Goal: Information Seeking & Learning: Learn about a topic

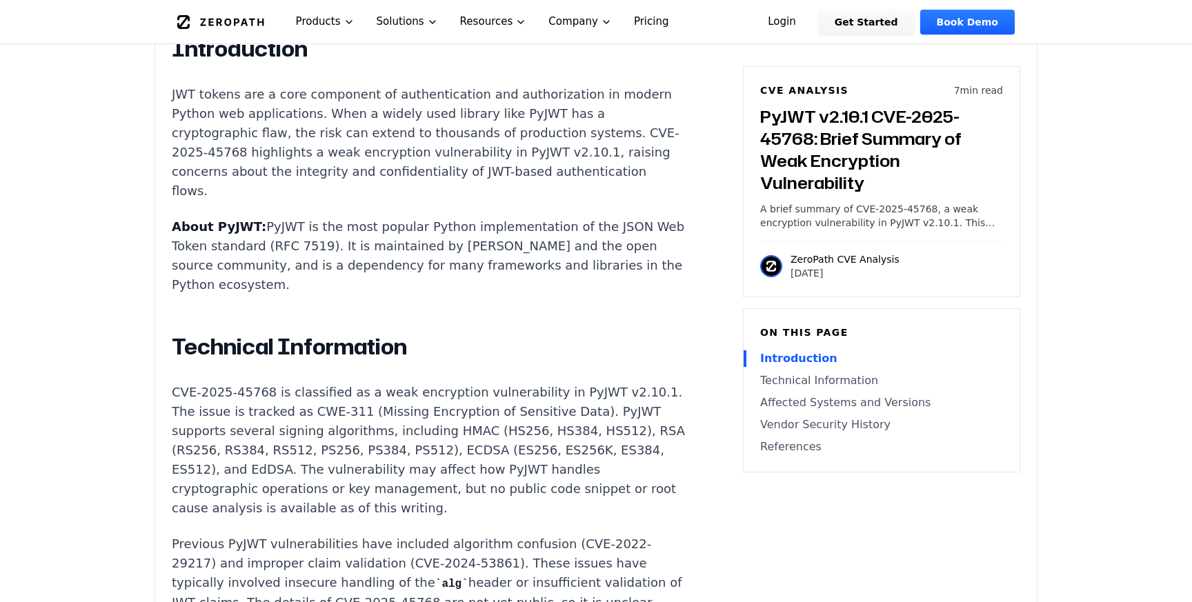
scroll to position [922, 0]
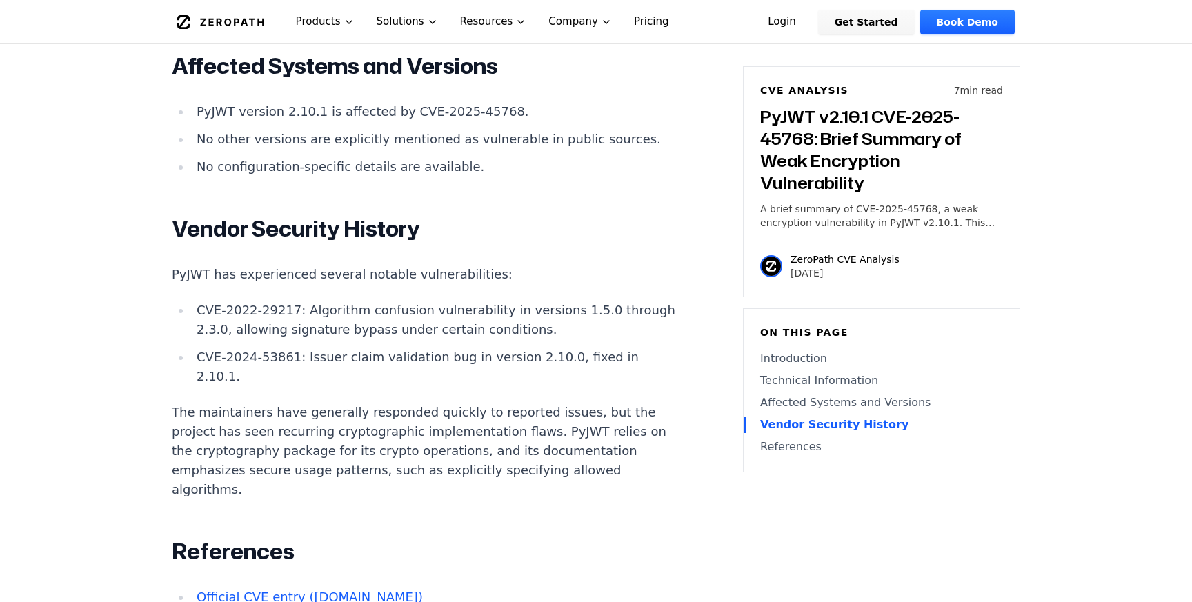
scroll to position [1590, 0]
click at [315, 402] on p "The maintainers have generally responded quickly to reported issues, but the pr…" at bounding box center [428, 450] width 513 height 97
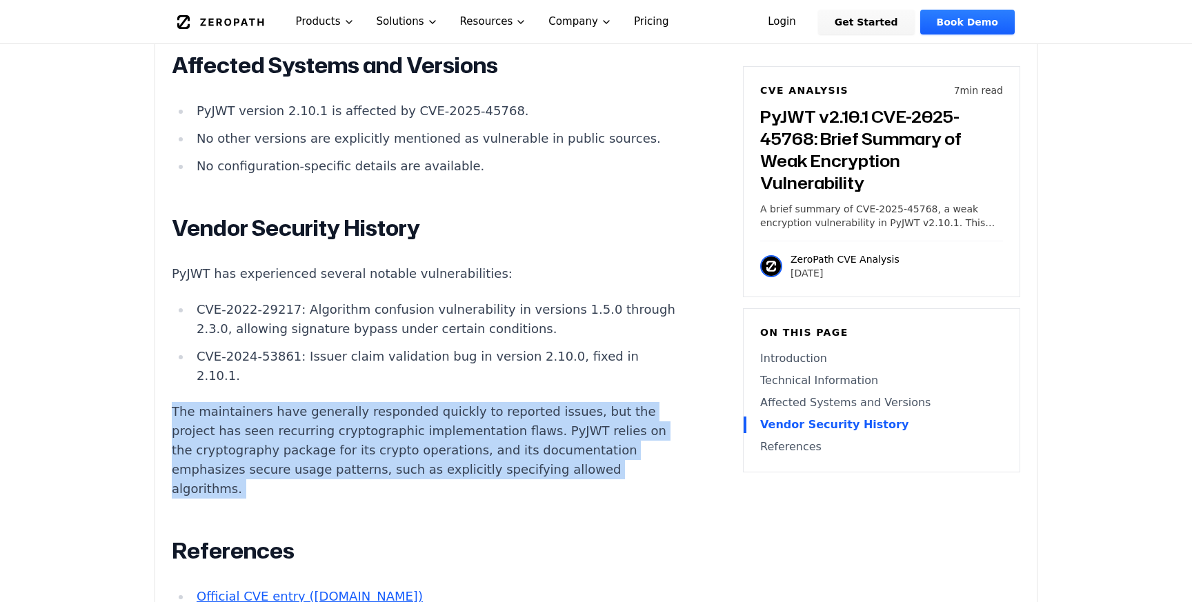
click at [315, 402] on p "The maintainers have generally responded quickly to reported issues, but the pr…" at bounding box center [428, 450] width 513 height 97
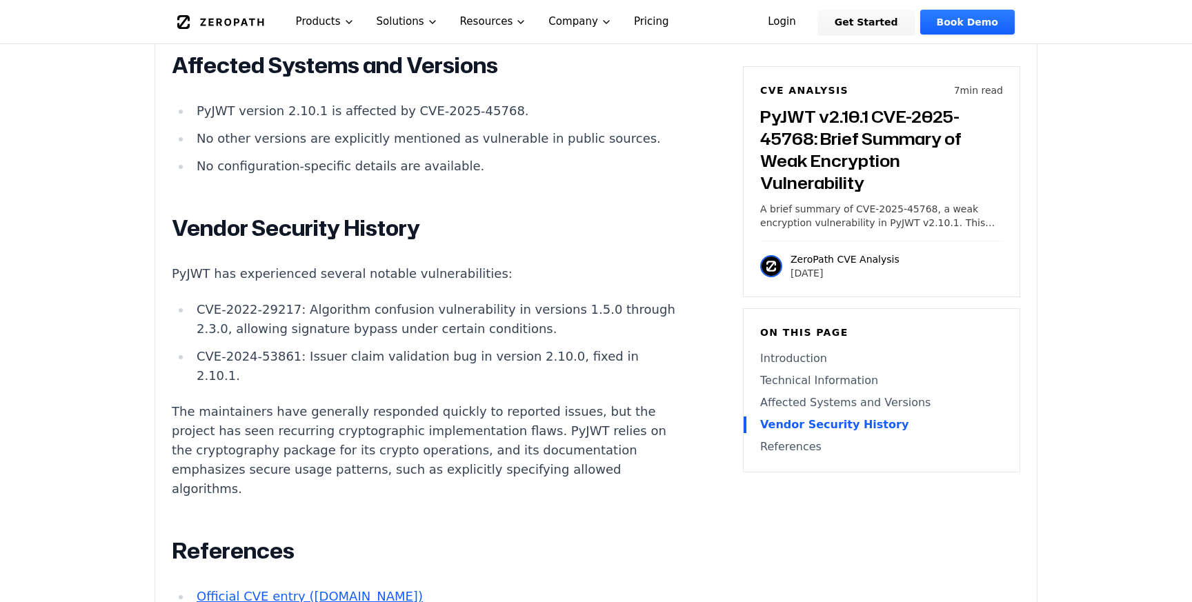
click at [422, 402] on p "The maintainers have generally responded quickly to reported issues, but the pr…" at bounding box center [428, 450] width 513 height 97
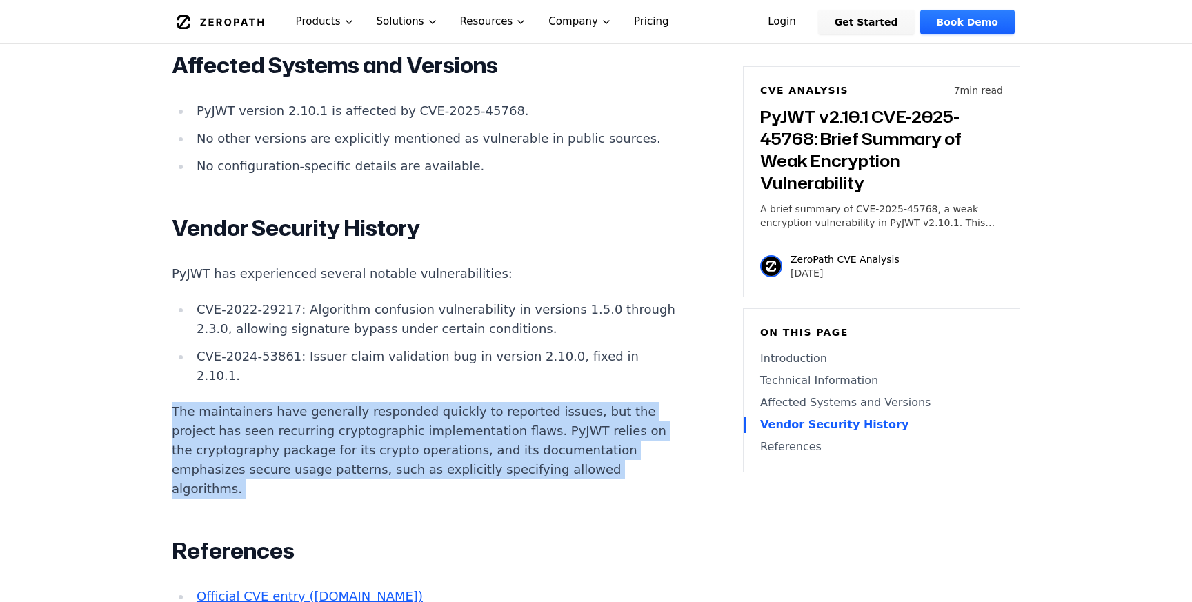
click at [422, 402] on p "The maintainers have generally responded quickly to reported issues, but the pr…" at bounding box center [428, 450] width 513 height 97
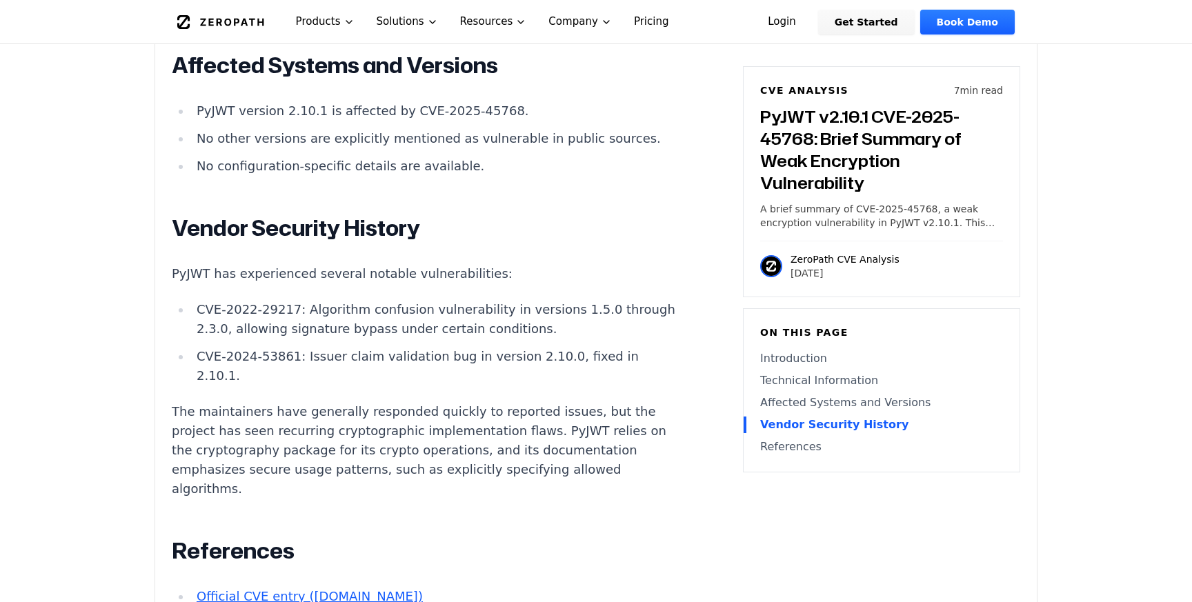
click at [316, 402] on p "The maintainers have generally responded quickly to reported issues, but the pr…" at bounding box center [428, 450] width 513 height 97
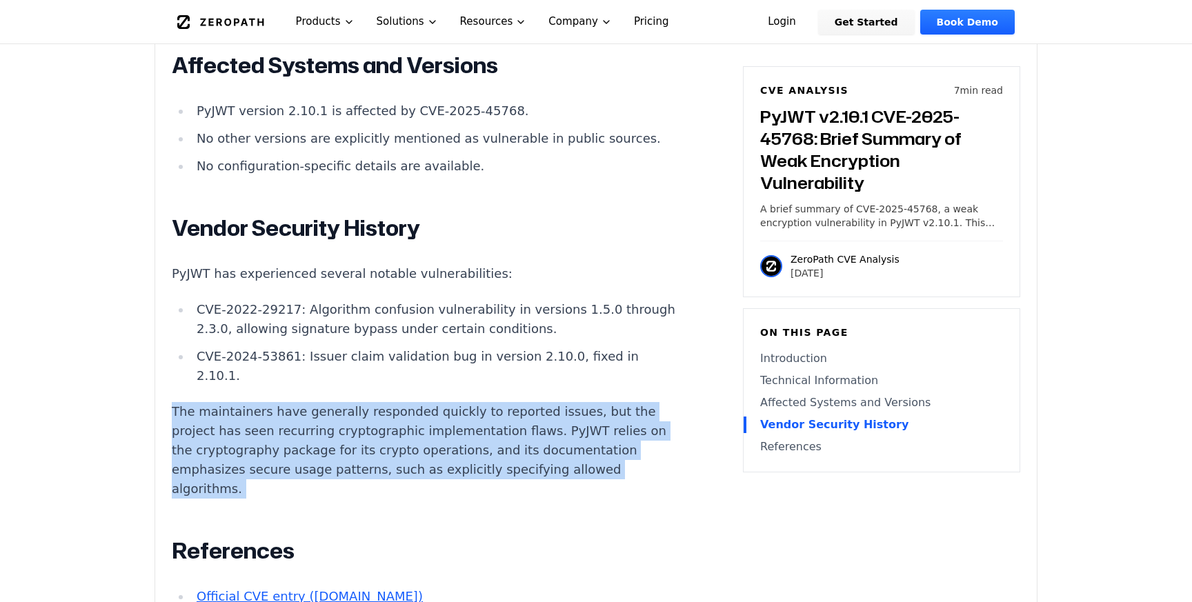
click at [316, 402] on p "The maintainers have generally responded quickly to reported issues, but the pr…" at bounding box center [428, 450] width 513 height 97
click at [284, 402] on p "The maintainers have generally responded quickly to reported issues, but the pr…" at bounding box center [428, 450] width 513 height 97
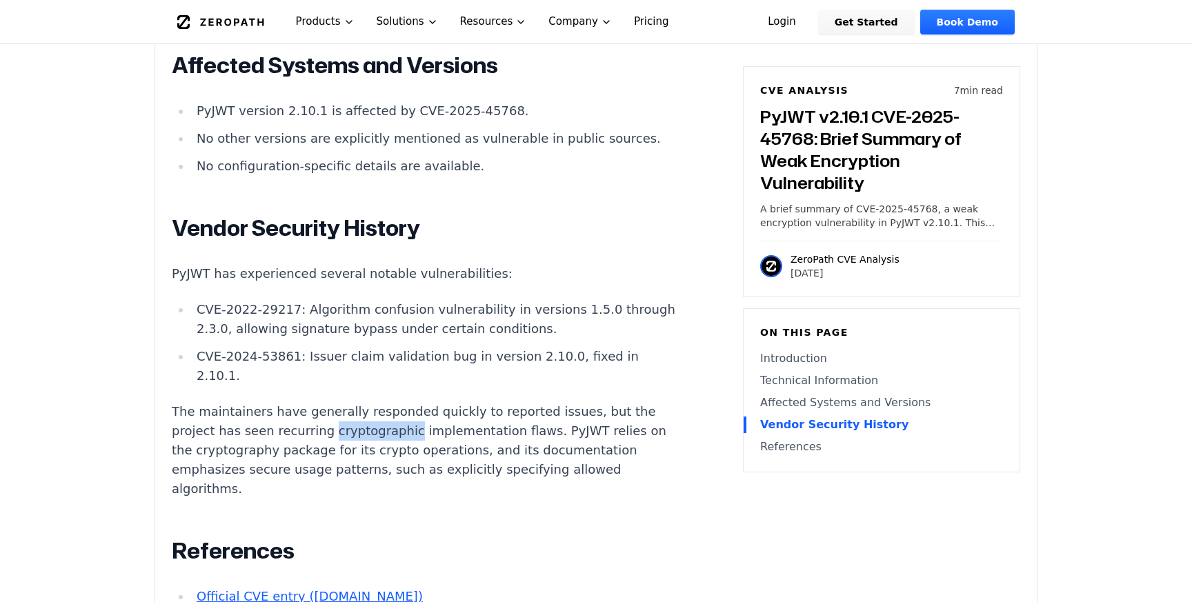
click at [284, 402] on p "The maintainers have generally responded quickly to reported issues, but the pr…" at bounding box center [428, 450] width 513 height 97
drag, startPoint x: 458, startPoint y: 317, endPoint x: 228, endPoint y: 306, distance: 230.0
click at [228, 402] on p "The maintainers have generally responded quickly to reported issues, but the pr…" at bounding box center [428, 450] width 513 height 97
click at [267, 402] on p "The maintainers have generally responded quickly to reported issues, but the pr…" at bounding box center [428, 450] width 513 height 97
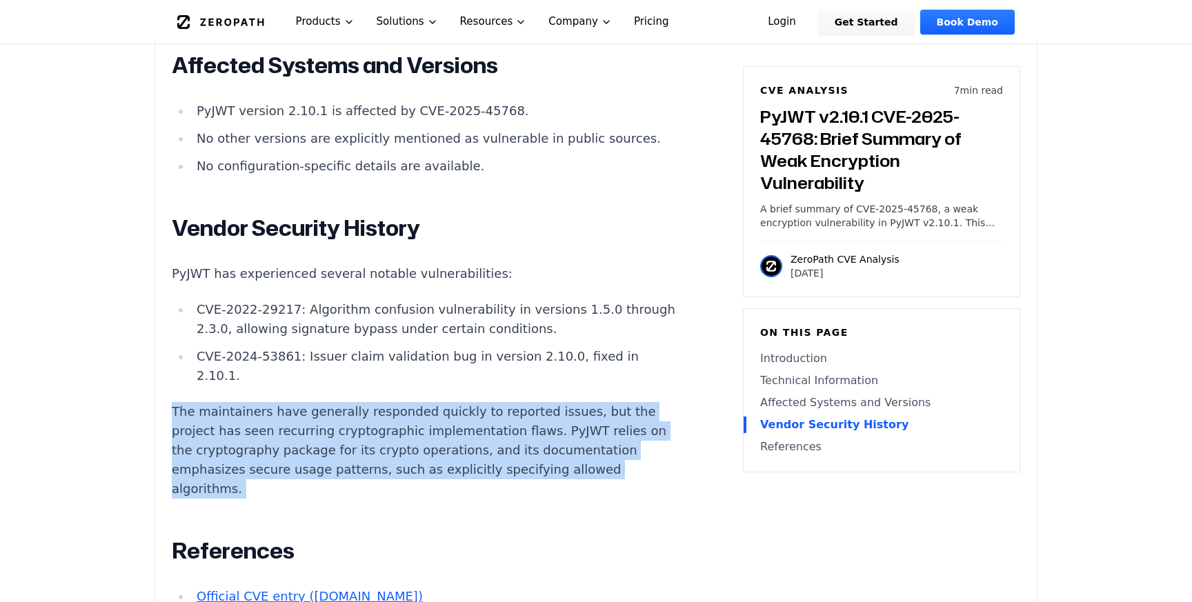
click at [267, 402] on p "The maintainers have generally responded quickly to reported issues, but the pr…" at bounding box center [428, 450] width 513 height 97
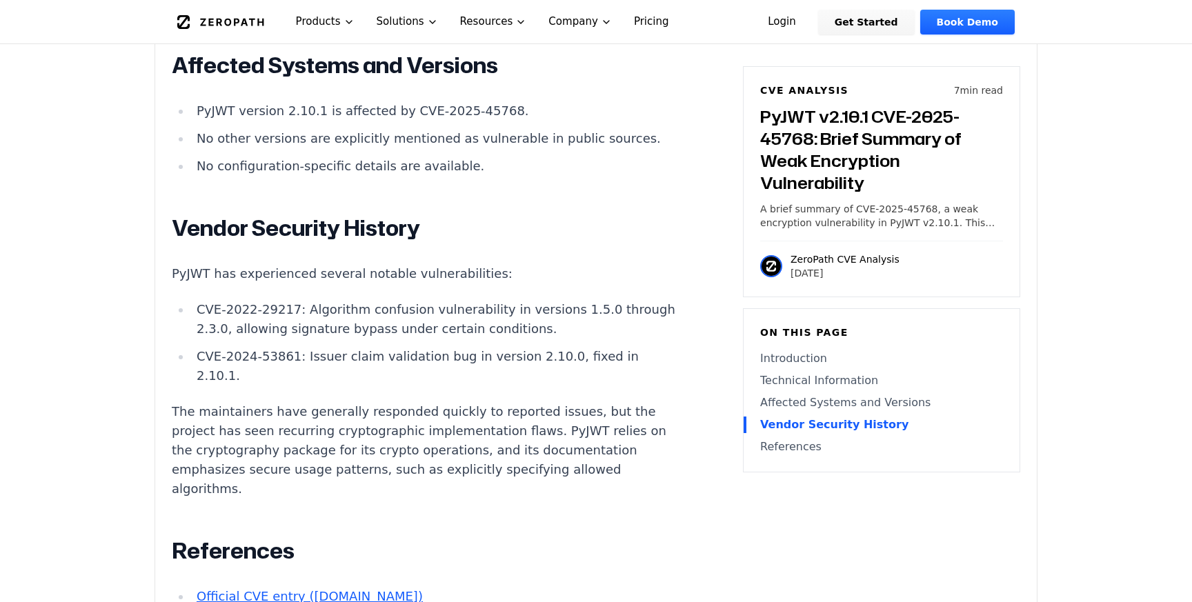
click at [261, 402] on p "The maintainers have generally responded quickly to reported issues, but the pr…" at bounding box center [428, 450] width 513 height 97
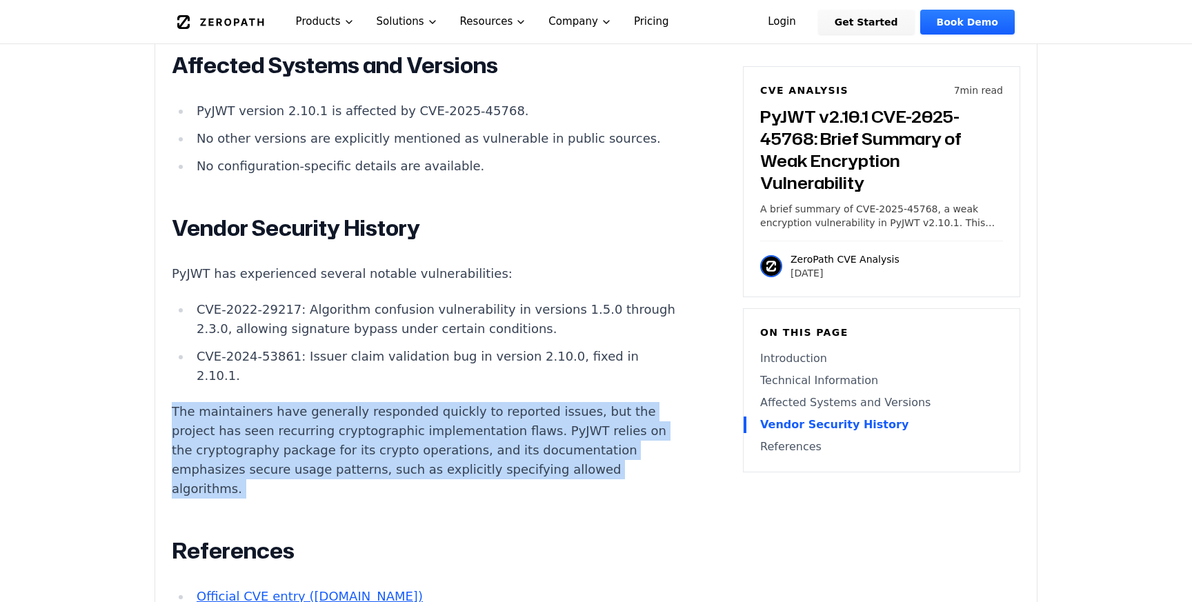
click at [261, 402] on p "The maintainers have generally responded quickly to reported issues, but the pr…" at bounding box center [428, 450] width 513 height 97
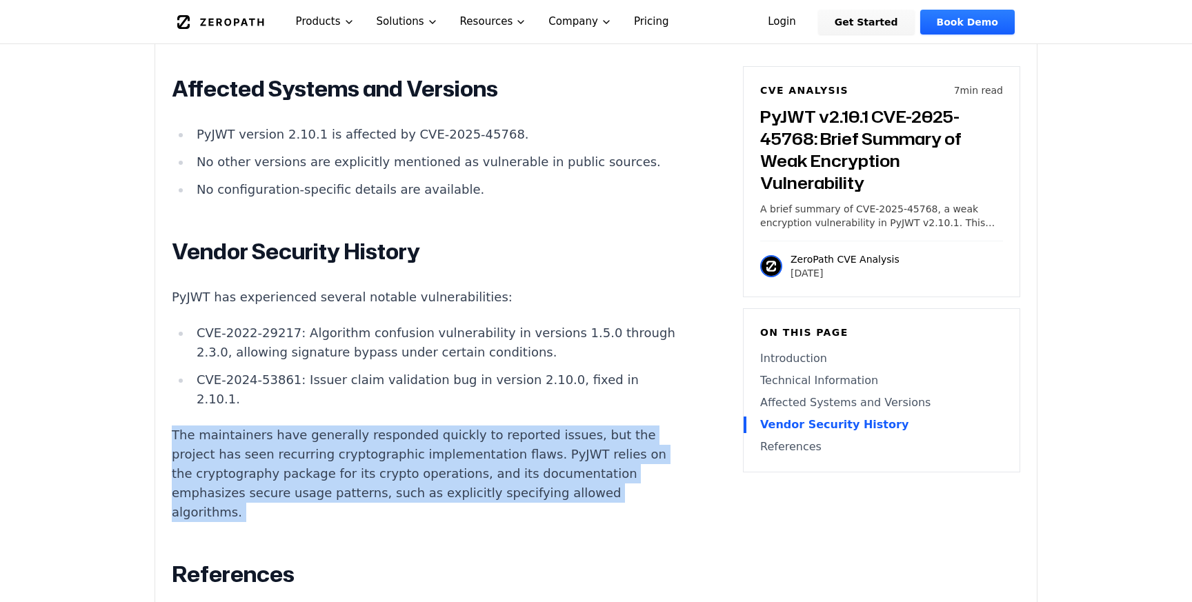
scroll to position [1610, 0]
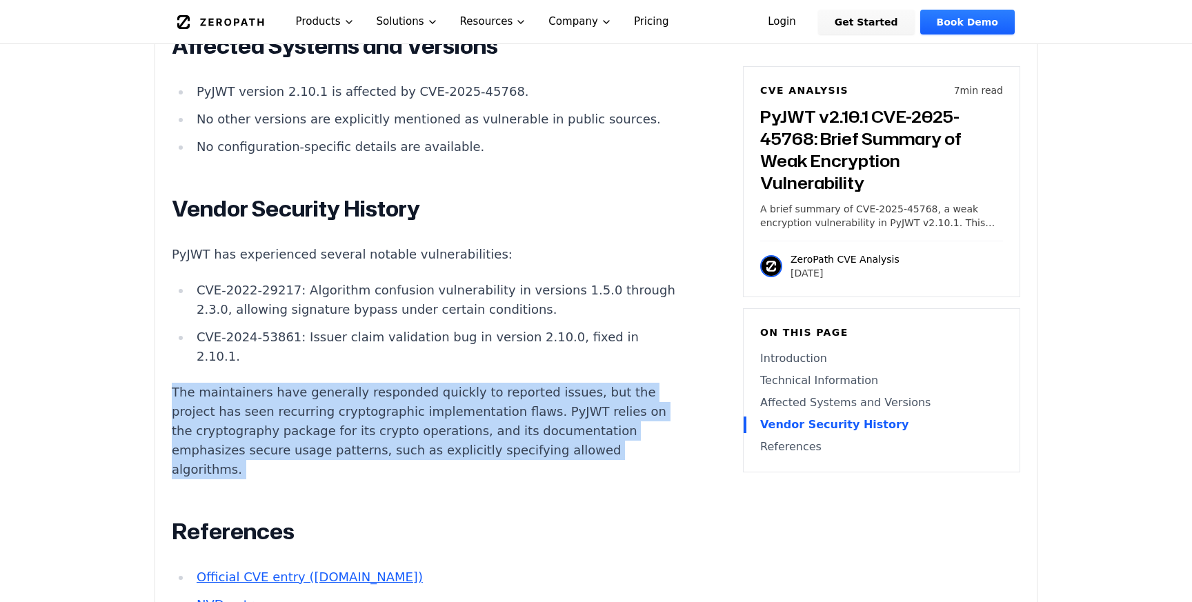
click at [270, 570] on link "Official CVE entry ([DOMAIN_NAME])" at bounding box center [310, 577] width 226 height 14
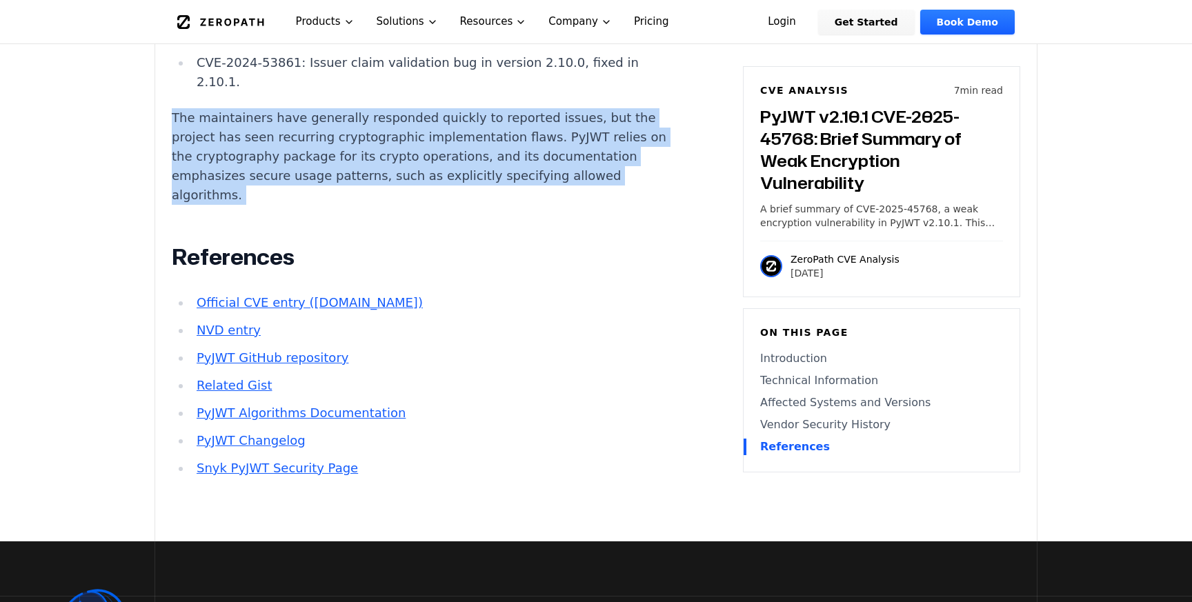
scroll to position [1883, 0]
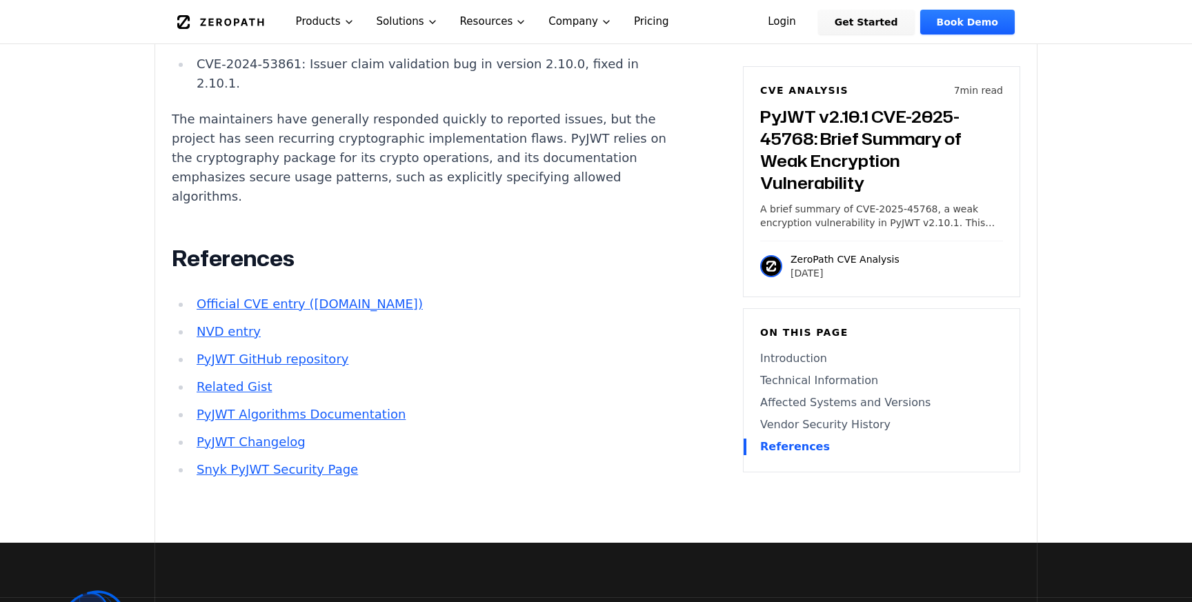
click at [237, 324] on link "NVD entry" at bounding box center [229, 331] width 64 height 14
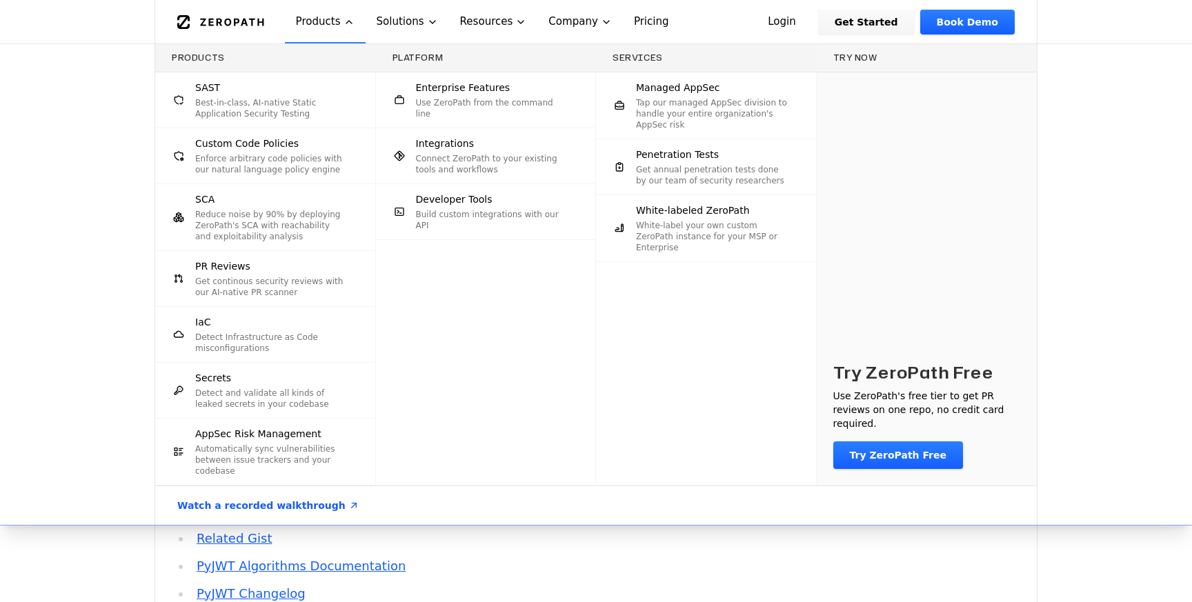
scroll to position [1884, 0]
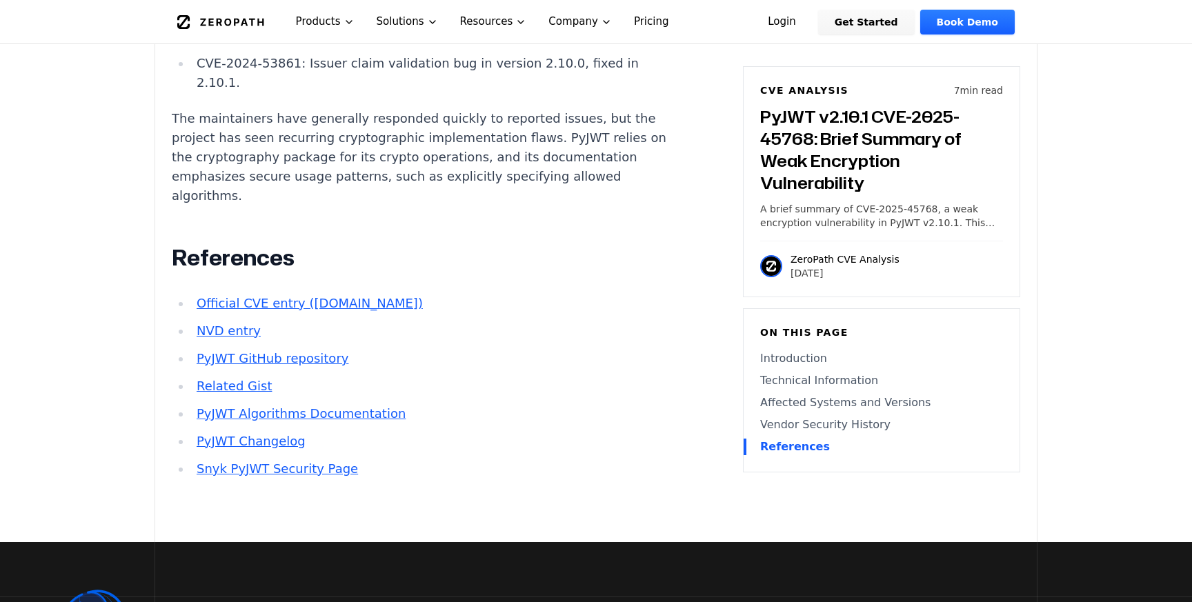
click at [290, 296] on link "Official CVE entry ([DOMAIN_NAME])" at bounding box center [310, 303] width 226 height 14
